Goal: Transaction & Acquisition: Obtain resource

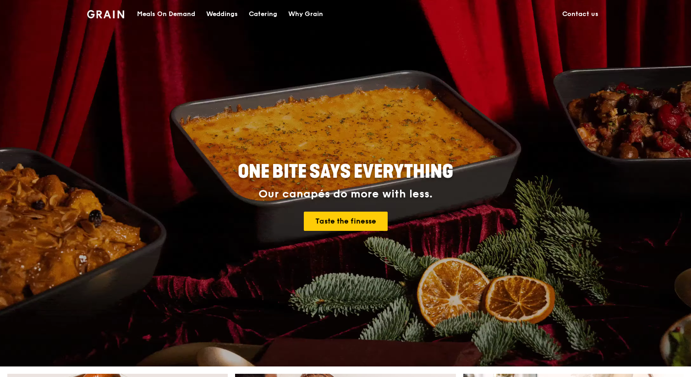
click at [262, 13] on div "Catering" at bounding box center [263, 13] width 28 height 27
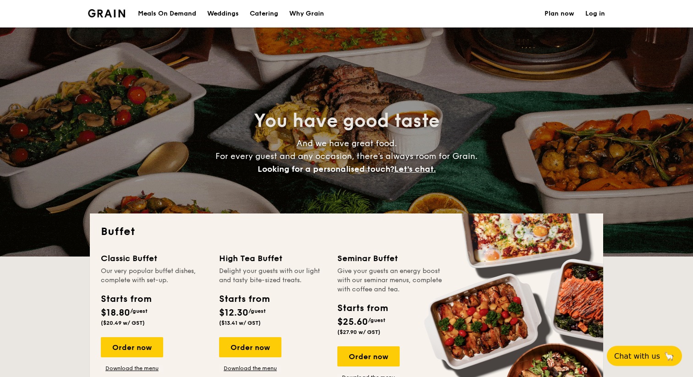
select select
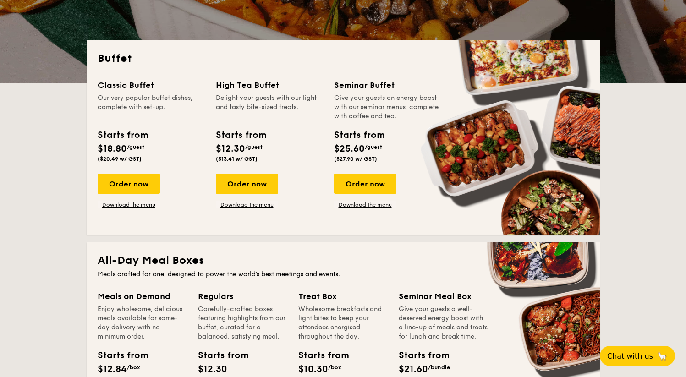
scroll to position [175, 0]
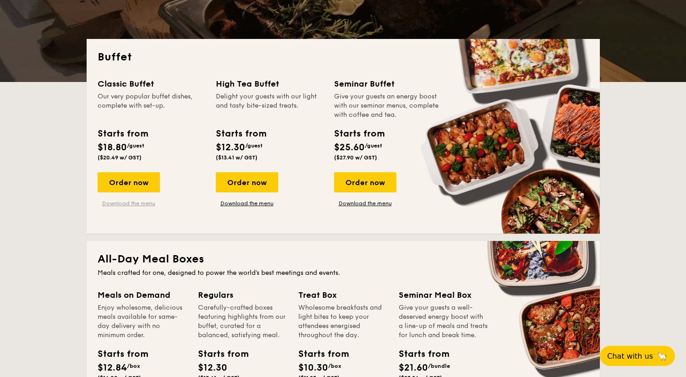
click at [109, 202] on link "Download the menu" at bounding box center [129, 203] width 62 height 7
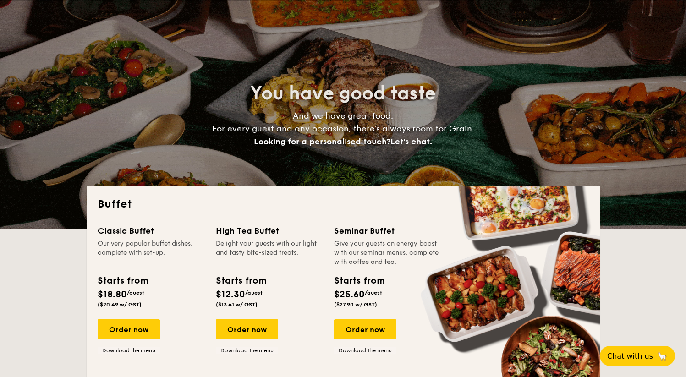
scroll to position [0, 0]
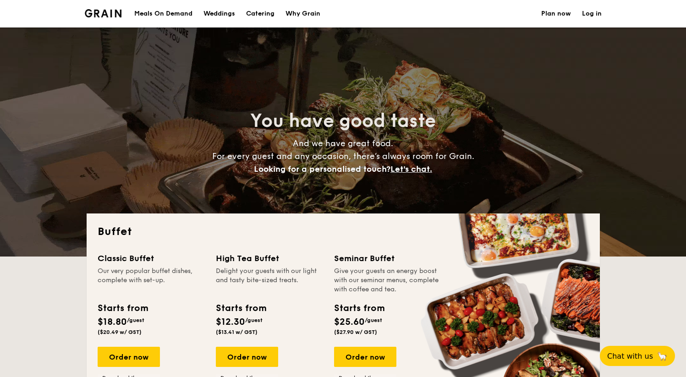
click at [174, 17] on div "Meals On Demand" at bounding box center [163, 13] width 58 height 27
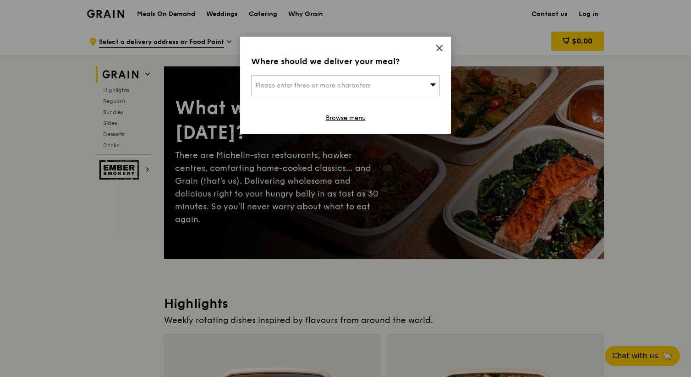
click at [435, 46] on div "Where should we deliver your meal? Please enter three or more characters Browse…" at bounding box center [345, 85] width 211 height 97
click at [440, 51] on icon at bounding box center [439, 48] width 8 height 8
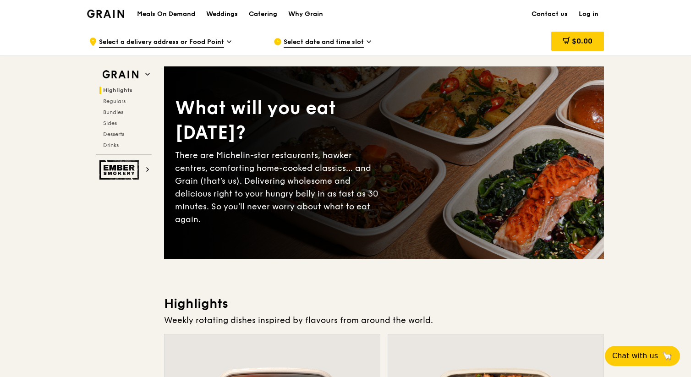
click at [179, 16] on h1 "Meals On Demand" at bounding box center [166, 14] width 58 height 9
click at [257, 13] on div "Catering" at bounding box center [263, 13] width 28 height 27
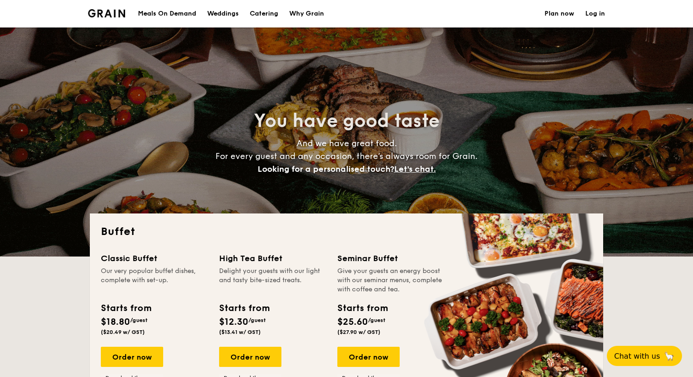
select select
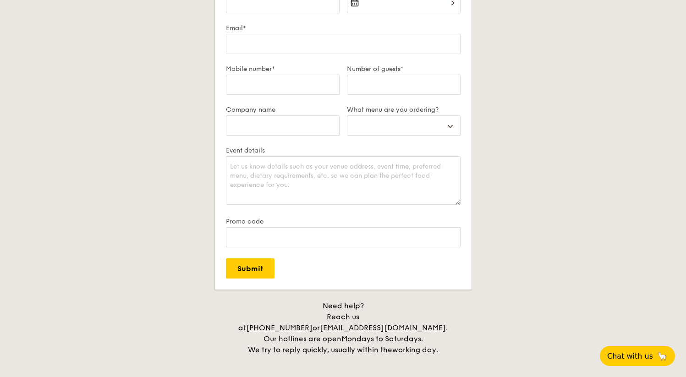
scroll to position [1857, 0]
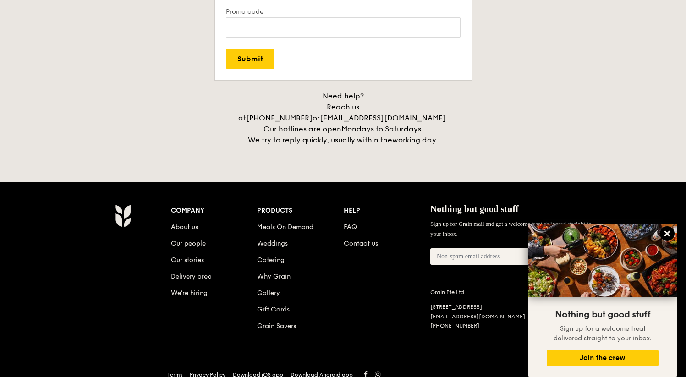
click at [671, 236] on icon at bounding box center [667, 234] width 8 height 8
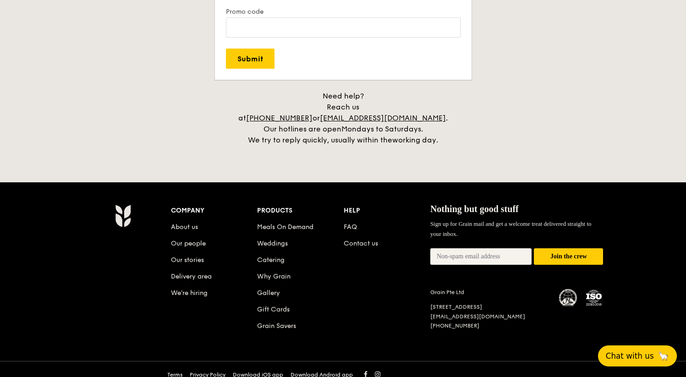
click at [642, 355] on span "Chat with us" at bounding box center [630, 355] width 48 height 9
